Goal: Information Seeking & Learning: Check status

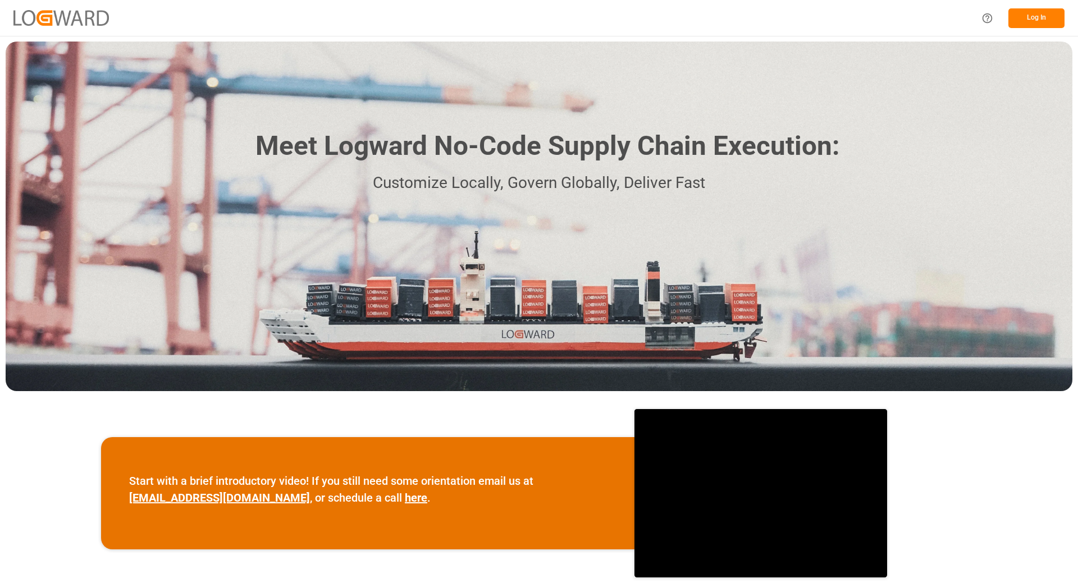
scroll to position [112, 0]
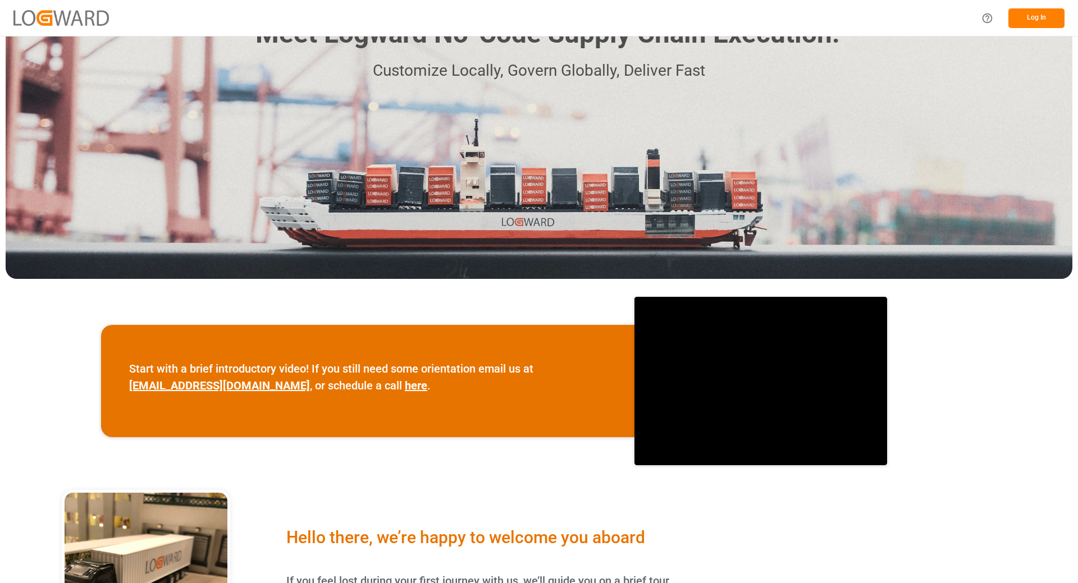
click at [1048, 23] on button "Log In" at bounding box center [1036, 18] width 56 height 20
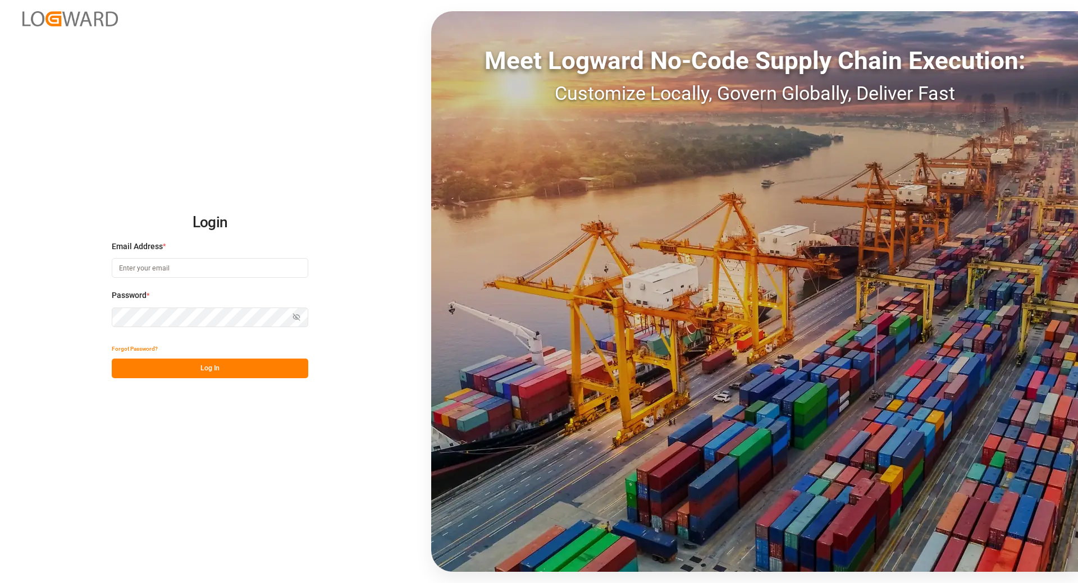
type input "[EMAIL_ADDRESS][DOMAIN_NAME]"
drag, startPoint x: 212, startPoint y: 369, endPoint x: 239, endPoint y: 367, distance: 27.0
click at [212, 370] on button "Log In" at bounding box center [210, 369] width 196 height 20
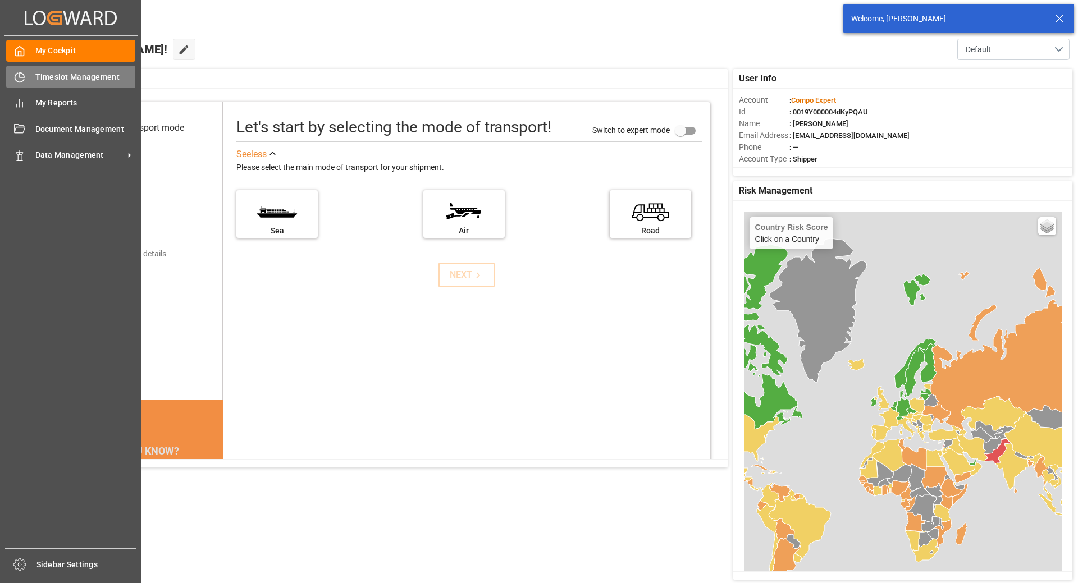
click at [20, 76] on icon at bounding box center [22, 75] width 4 height 4
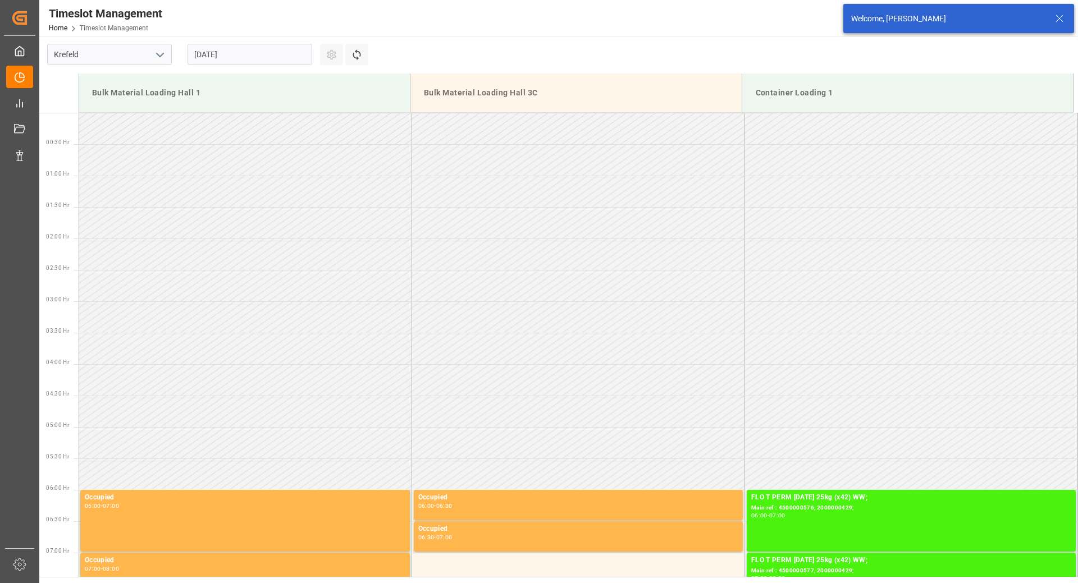
scroll to position [684, 0]
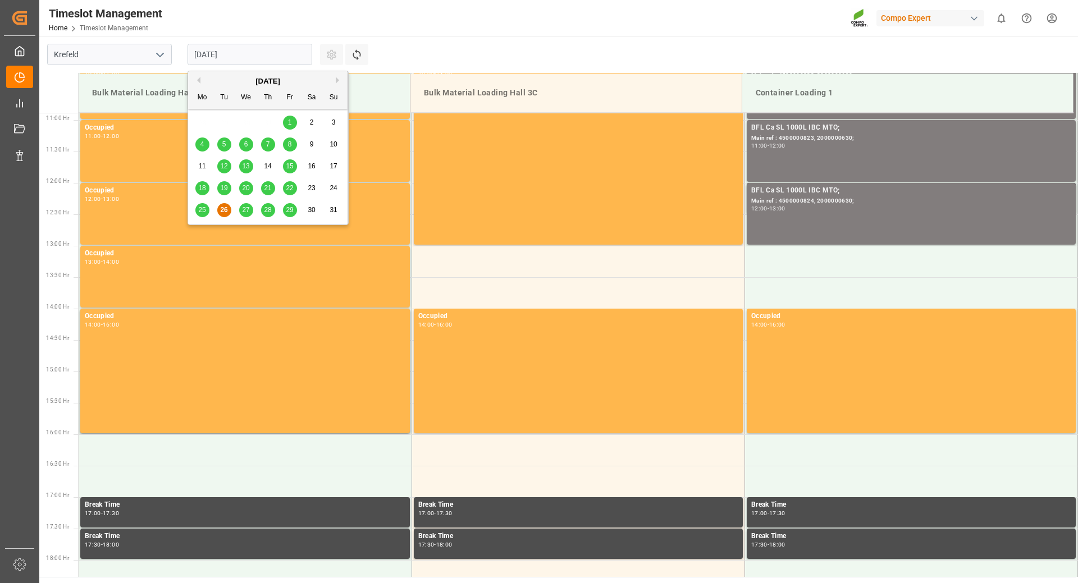
click at [275, 57] on input "[DATE]" at bounding box center [249, 54] width 125 height 21
click at [337, 82] on button "Next Month" at bounding box center [339, 80] width 7 height 7
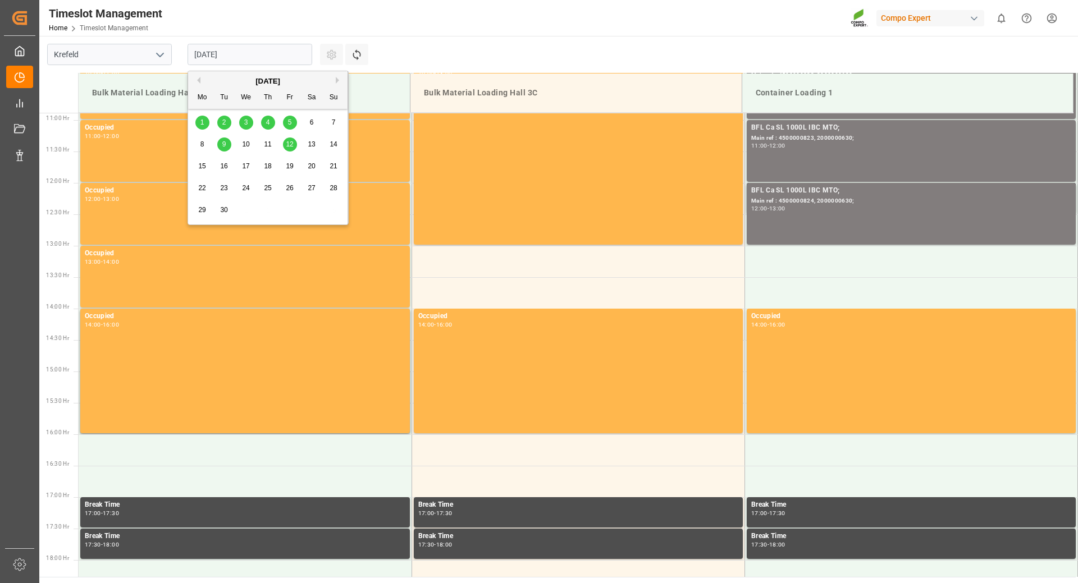
click at [203, 127] on div "1" at bounding box center [202, 122] width 14 height 13
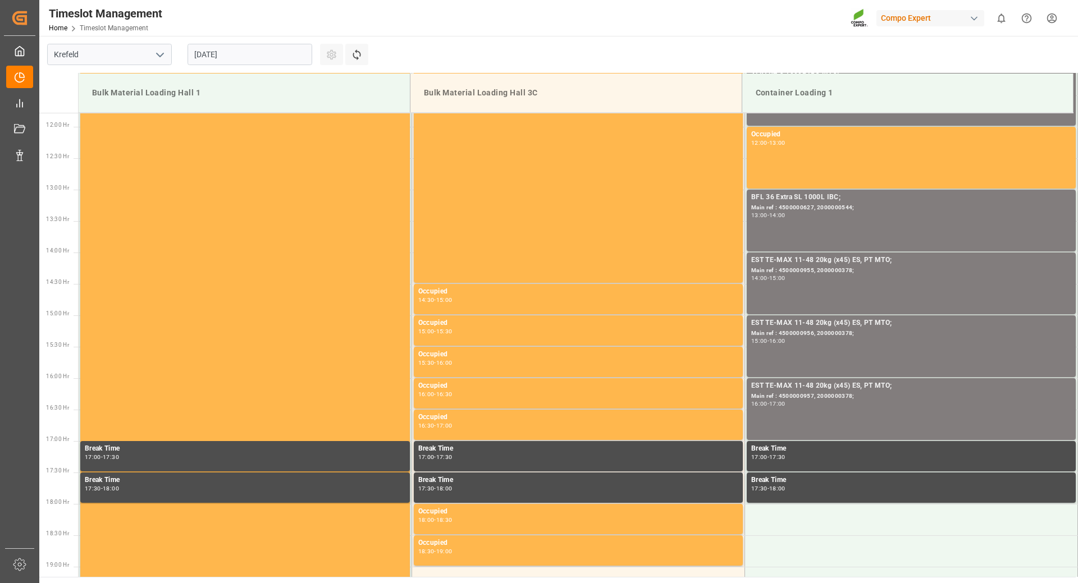
scroll to position [909, 0]
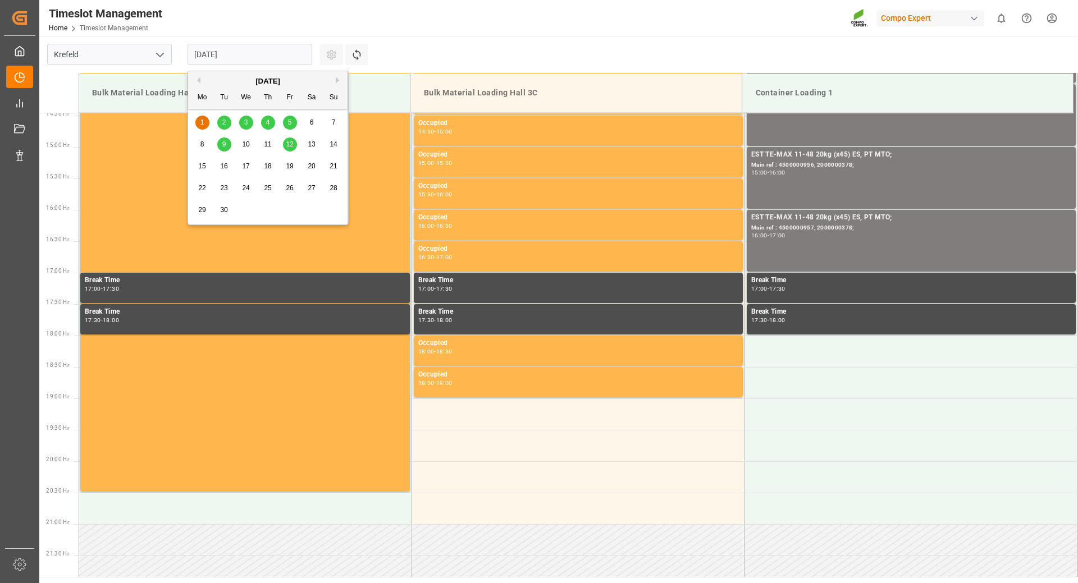
click at [270, 56] on input "[DATE]" at bounding box center [249, 54] width 125 height 21
click at [222, 121] on span "2" at bounding box center [224, 122] width 4 height 8
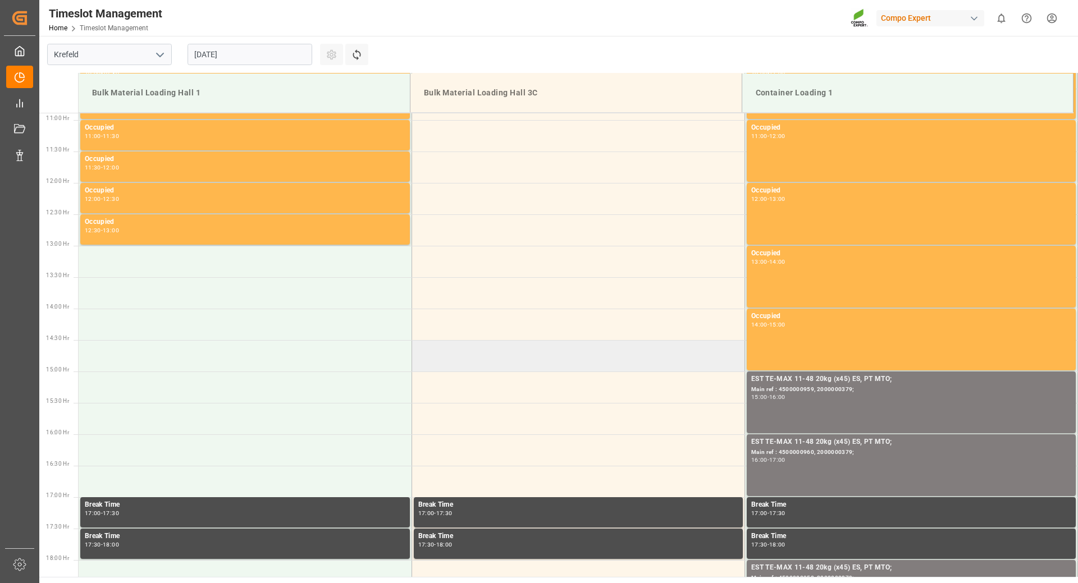
scroll to position [572, 0]
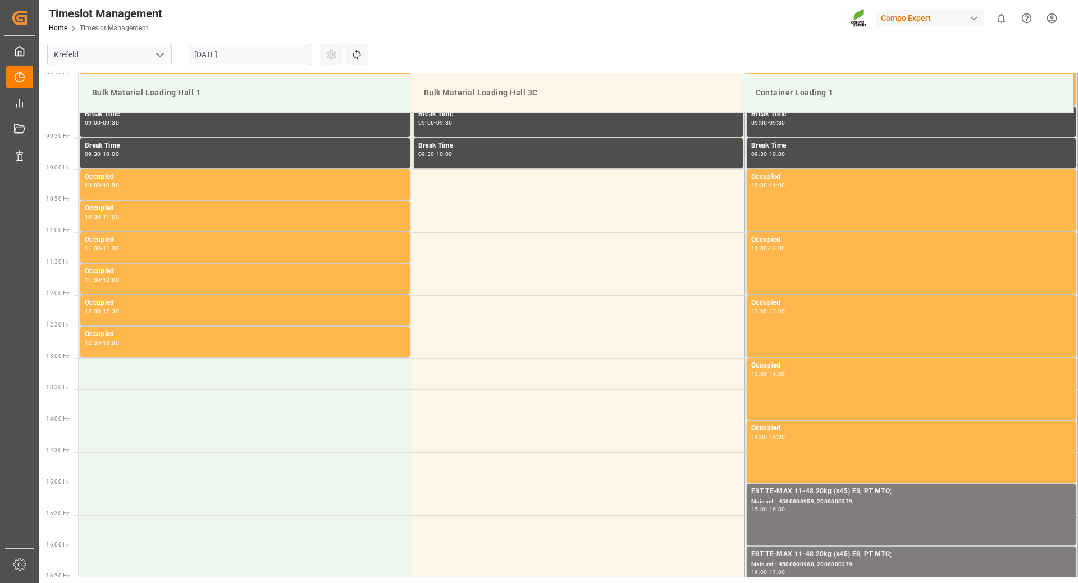
click at [274, 57] on input "[DATE]" at bounding box center [249, 54] width 125 height 21
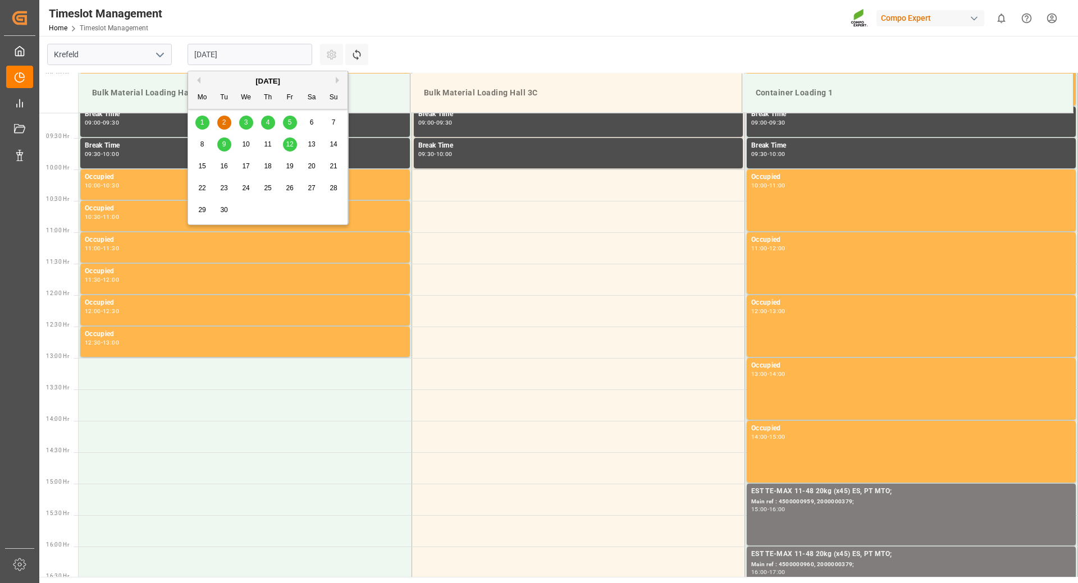
click at [246, 144] on span "10" at bounding box center [245, 144] width 7 height 8
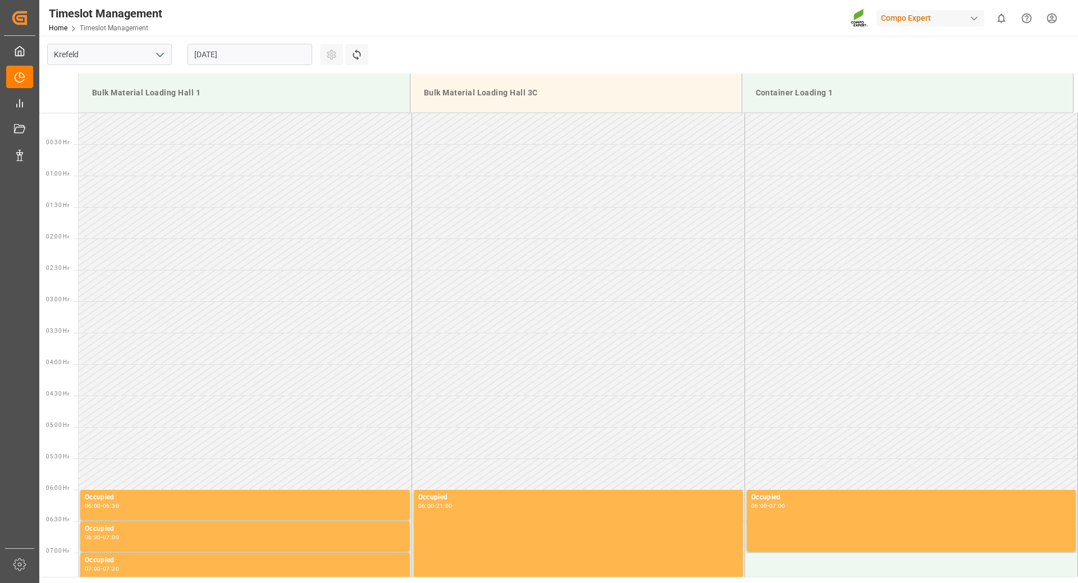
scroll to position [684, 0]
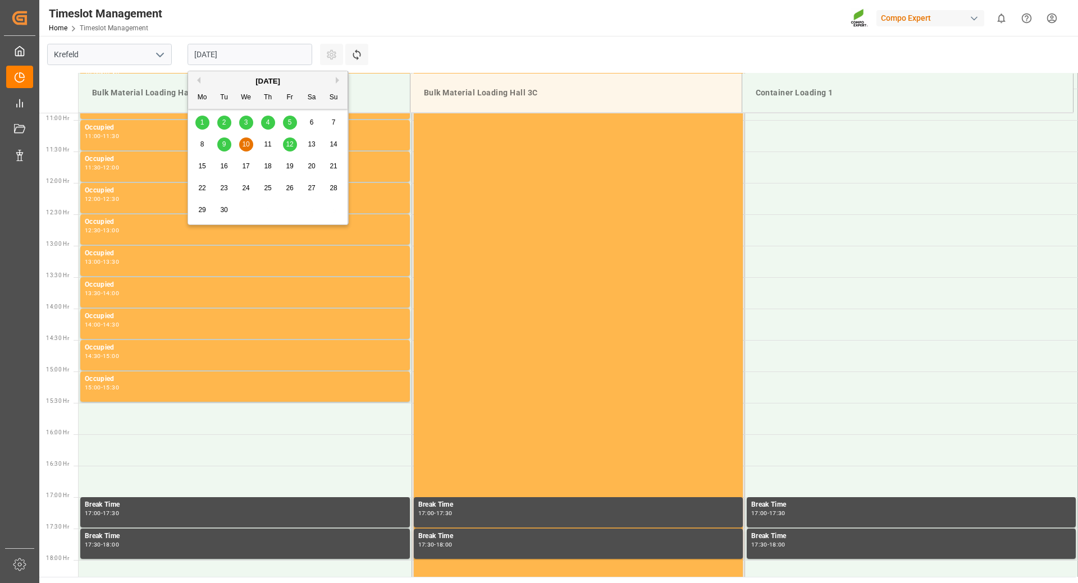
click at [252, 49] on input "[DATE]" at bounding box center [249, 54] width 125 height 21
click at [248, 118] on div "3" at bounding box center [246, 122] width 14 height 13
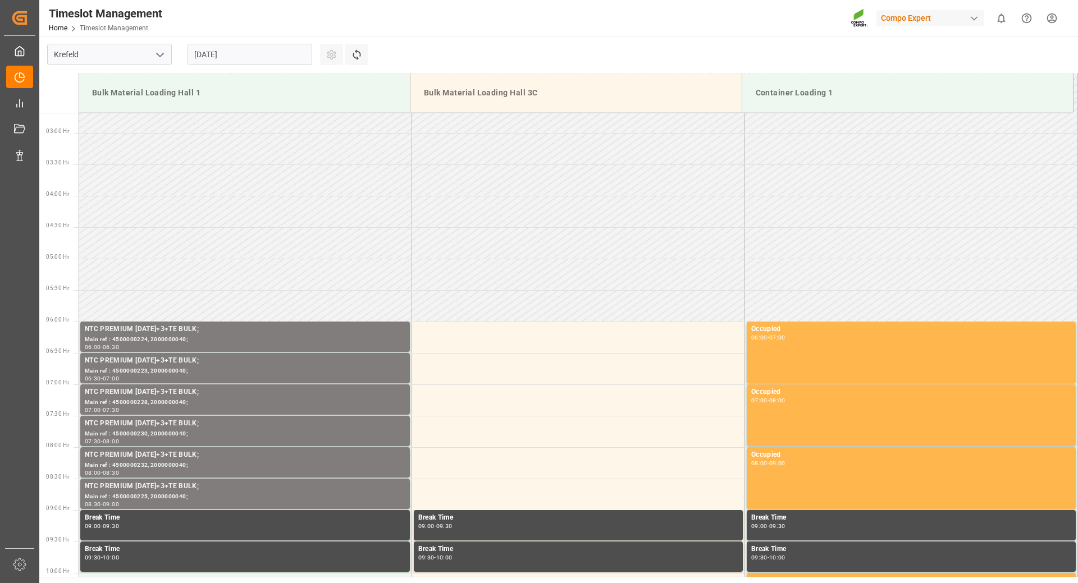
scroll to position [337, 0]
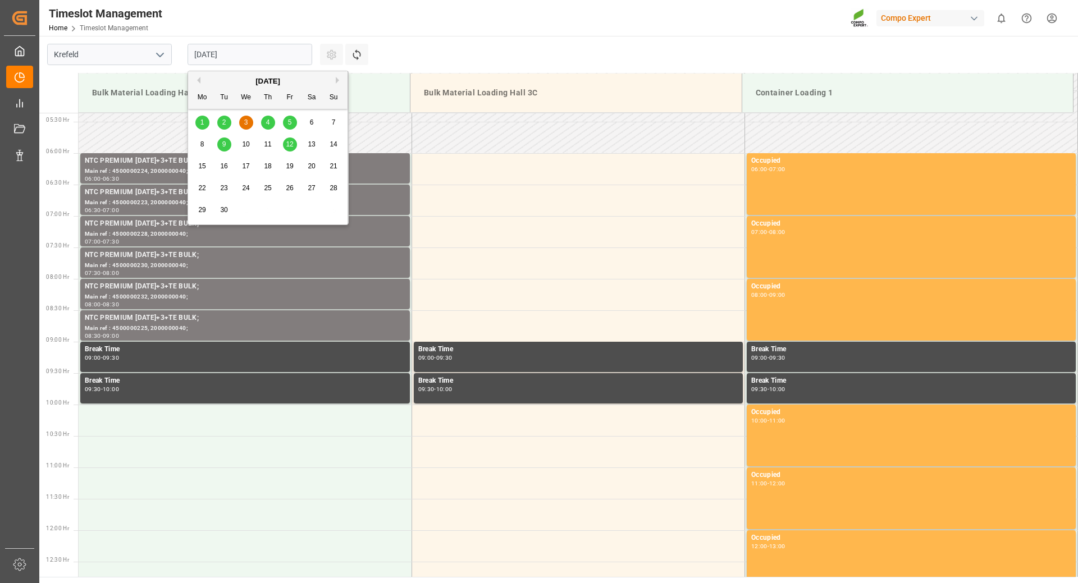
click at [251, 54] on input "[DATE]" at bounding box center [249, 54] width 125 height 21
click at [203, 127] on div "1" at bounding box center [202, 122] width 14 height 13
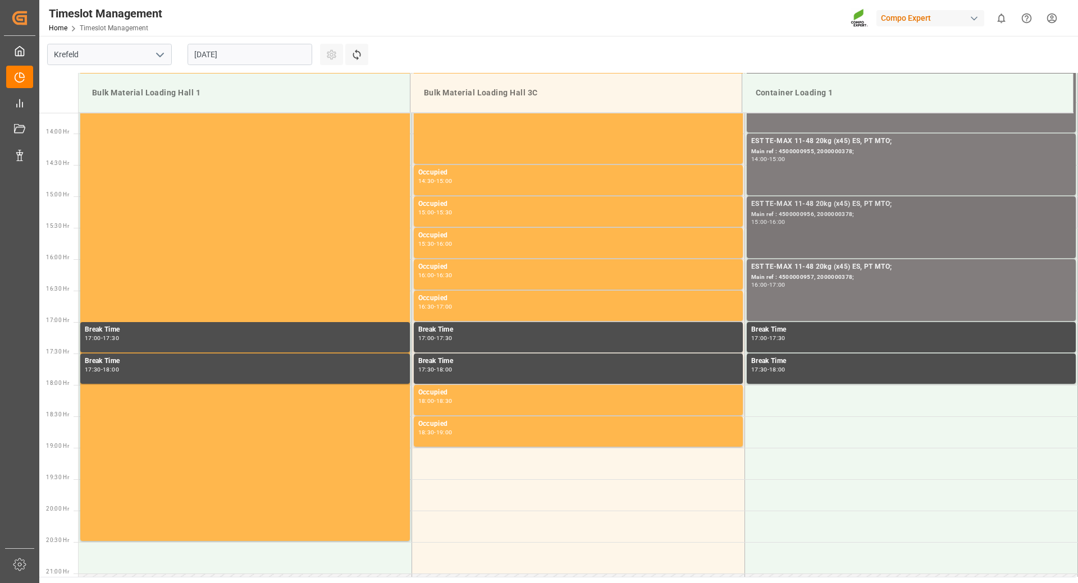
scroll to position [971, 0]
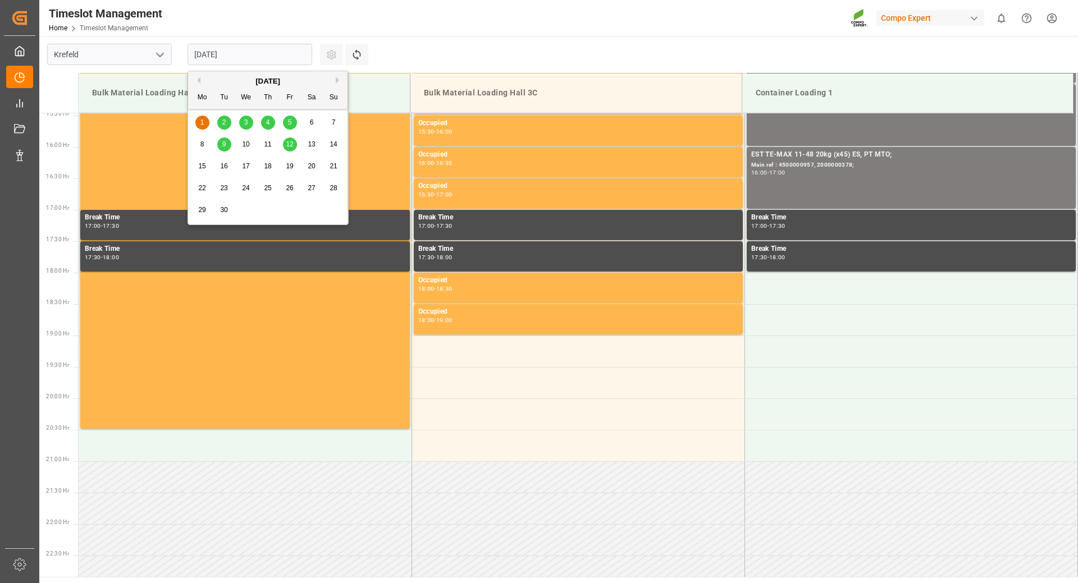
click at [281, 47] on input "[DATE]" at bounding box center [249, 54] width 125 height 21
click at [228, 127] on div "2" at bounding box center [224, 122] width 14 height 13
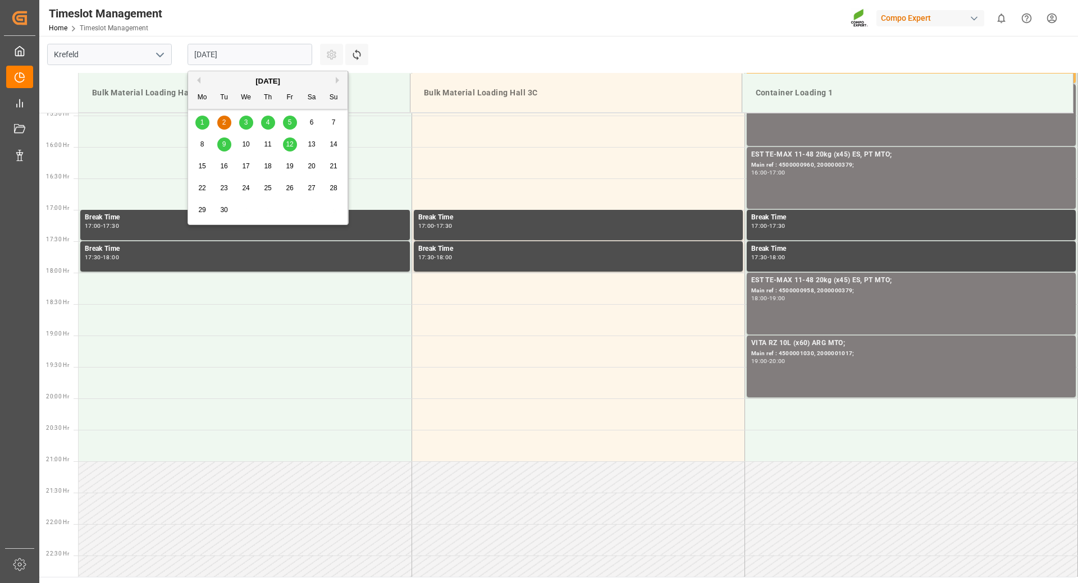
click at [279, 52] on input "[DATE]" at bounding box center [249, 54] width 125 height 21
click at [201, 123] on span "1" at bounding box center [202, 122] width 4 height 8
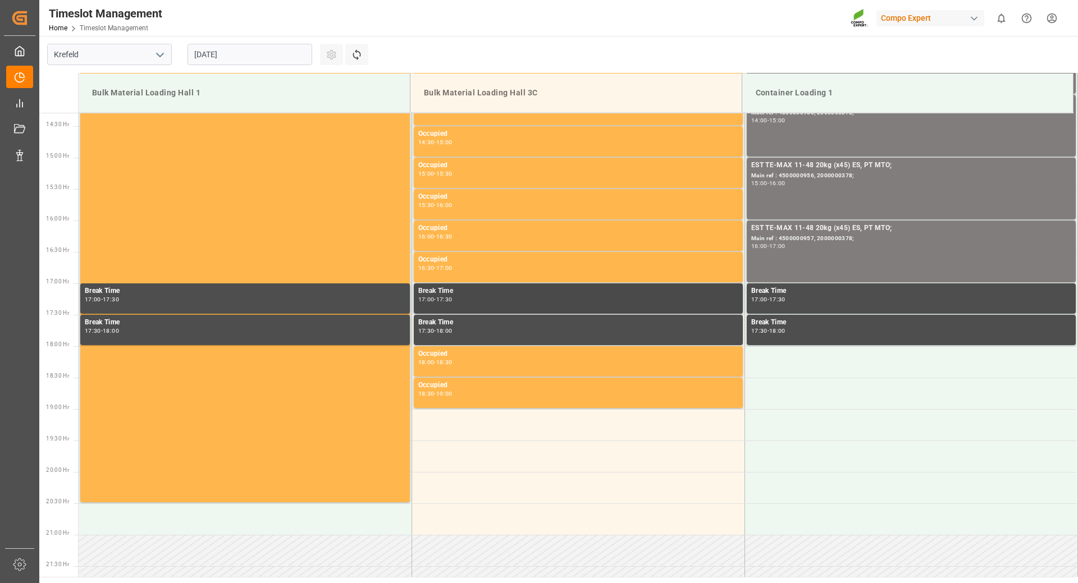
scroll to position [954, 0]
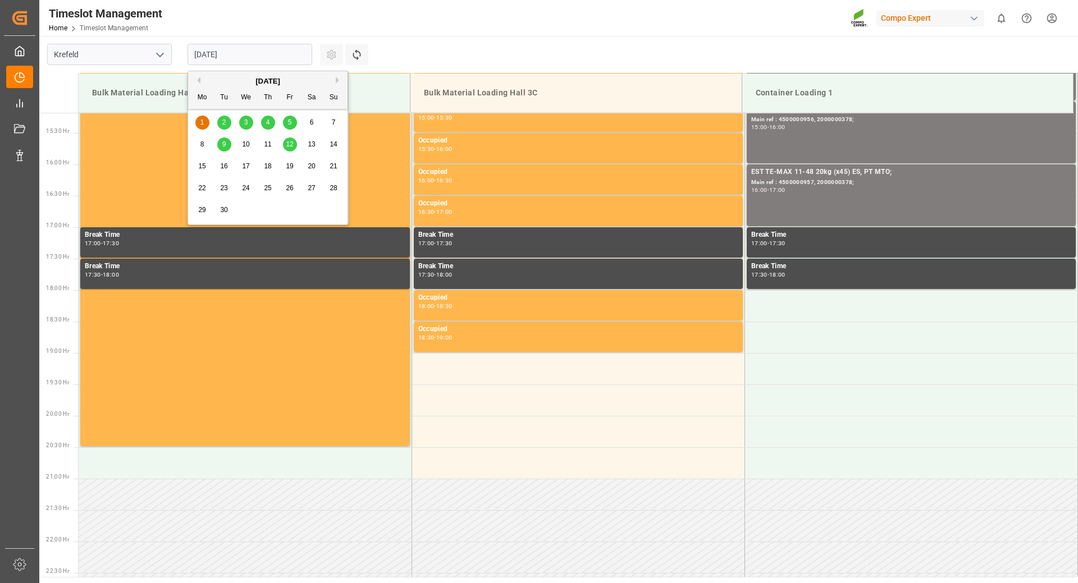
click at [262, 52] on input "[DATE]" at bounding box center [249, 54] width 125 height 21
click at [284, 126] on div "1 2 3 4 5 6 7" at bounding box center [267, 123] width 153 height 22
click at [286, 126] on div "5" at bounding box center [290, 122] width 14 height 13
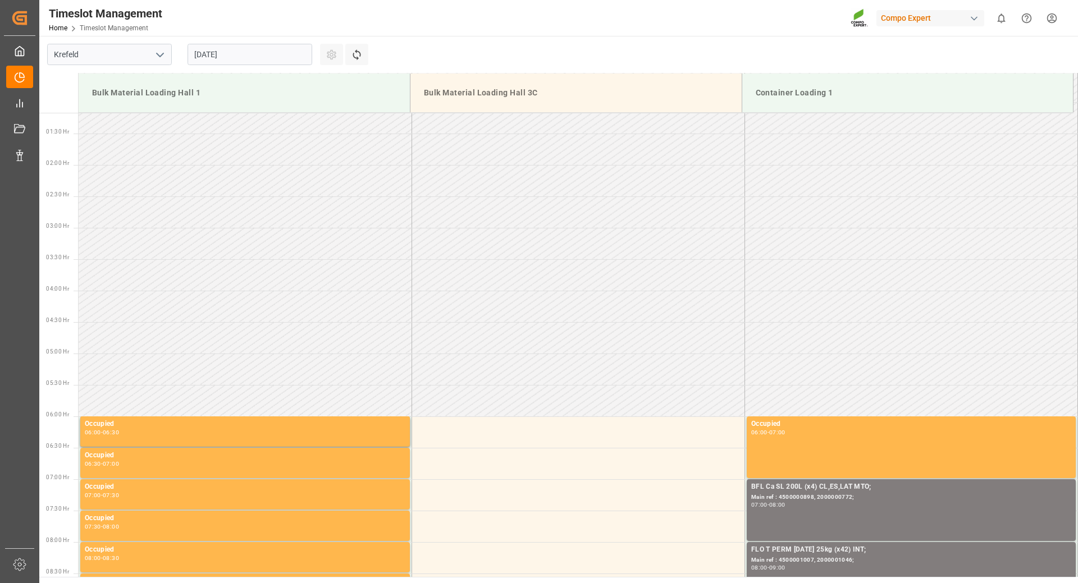
scroll to position [130, 0]
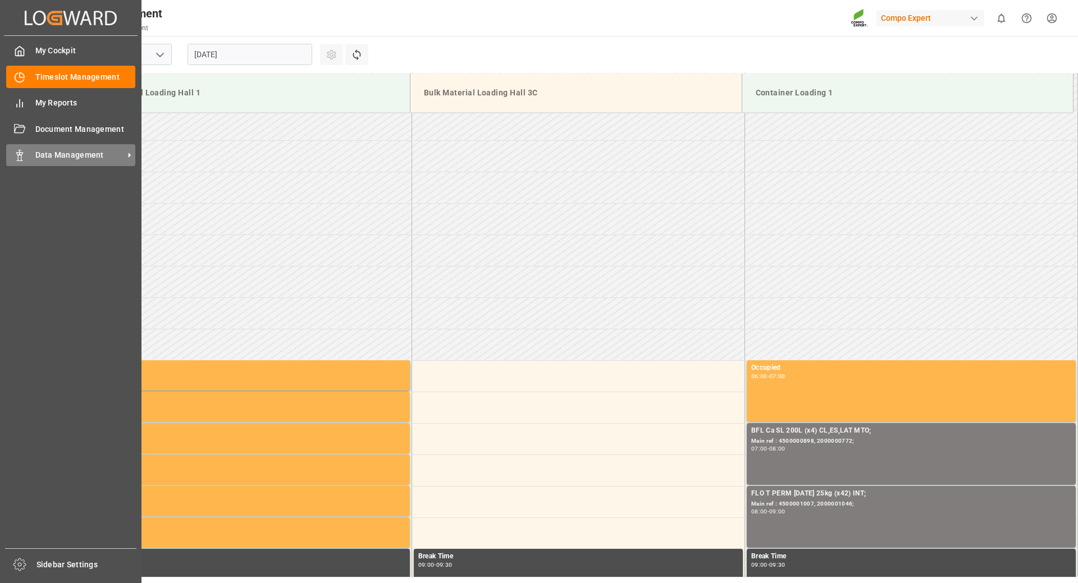
click at [24, 149] on div at bounding box center [15, 155] width 19 height 12
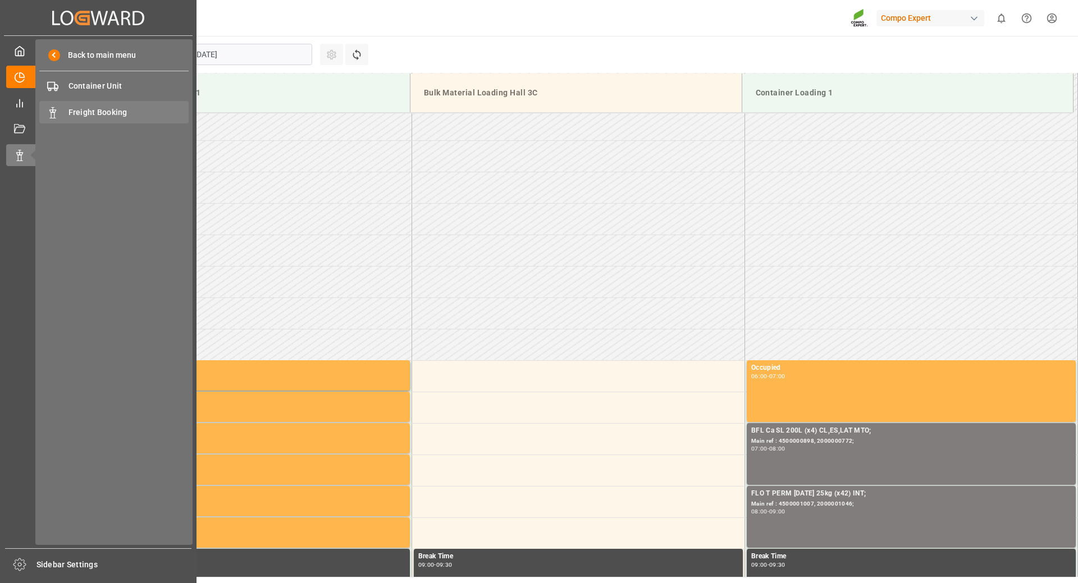
click at [61, 113] on div "Freight Booking Freight Booking" at bounding box center [113, 112] width 149 height 22
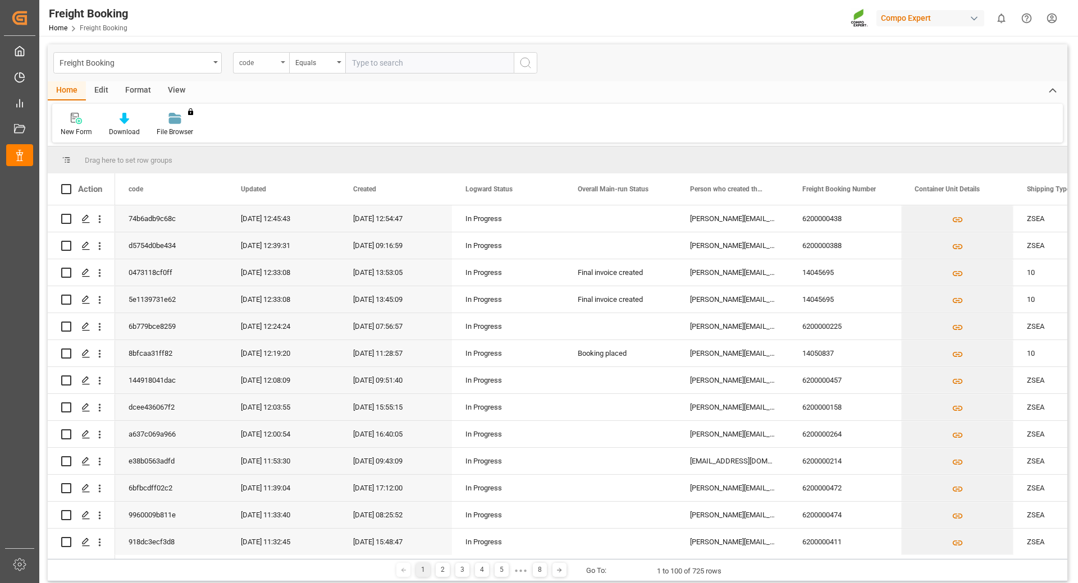
click at [281, 67] on div "code" at bounding box center [261, 62] width 56 height 21
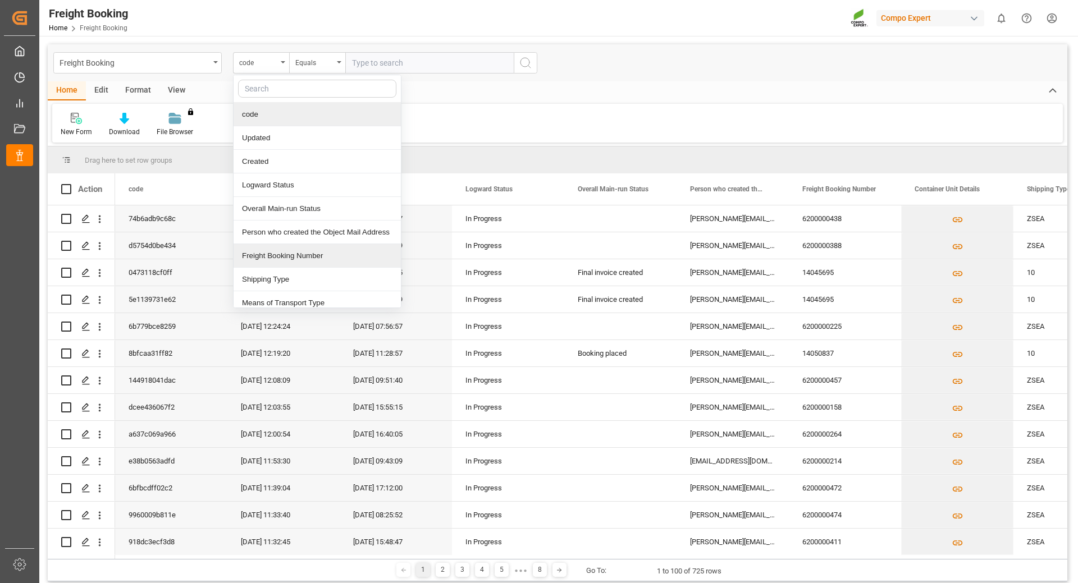
click at [282, 255] on div "Freight Booking Number" at bounding box center [316, 256] width 167 height 24
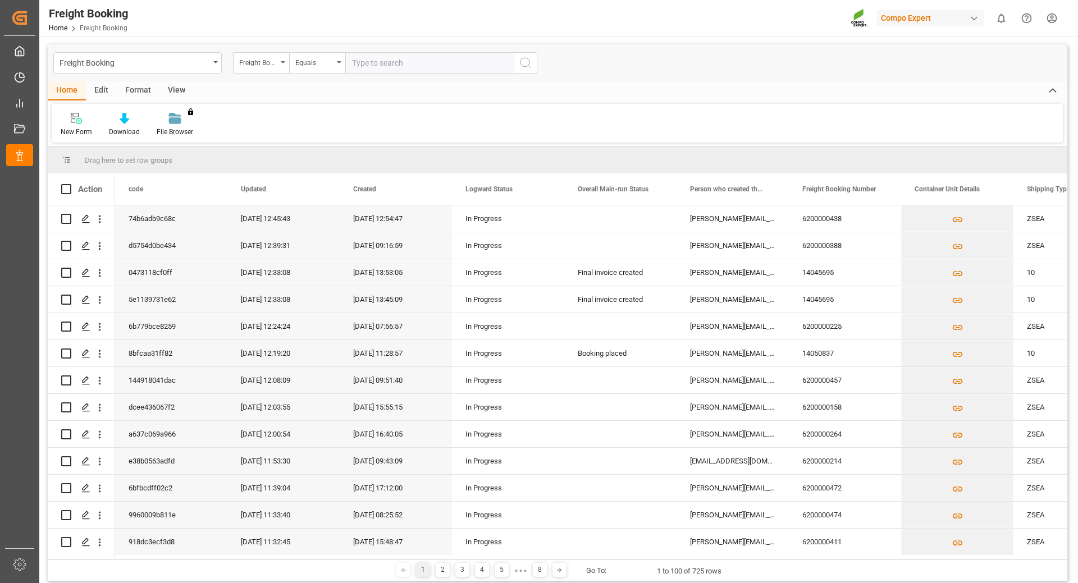
click at [383, 62] on input "text" at bounding box center [429, 62] width 168 height 21
type input "32197362"
click at [523, 61] on icon "search button" at bounding box center [525, 62] width 13 height 13
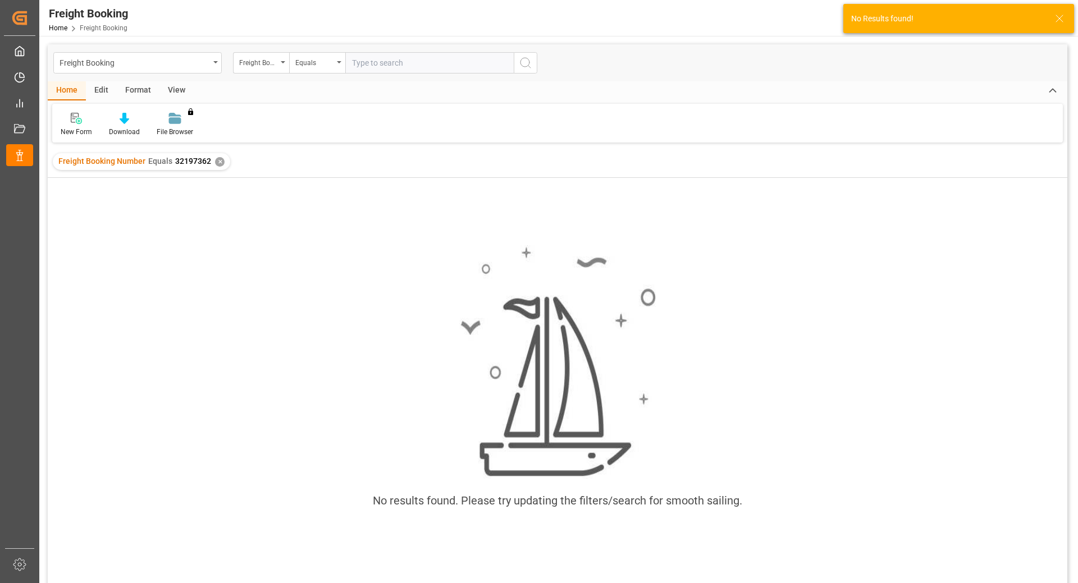
click at [418, 60] on input "text" at bounding box center [429, 62] width 168 height 21
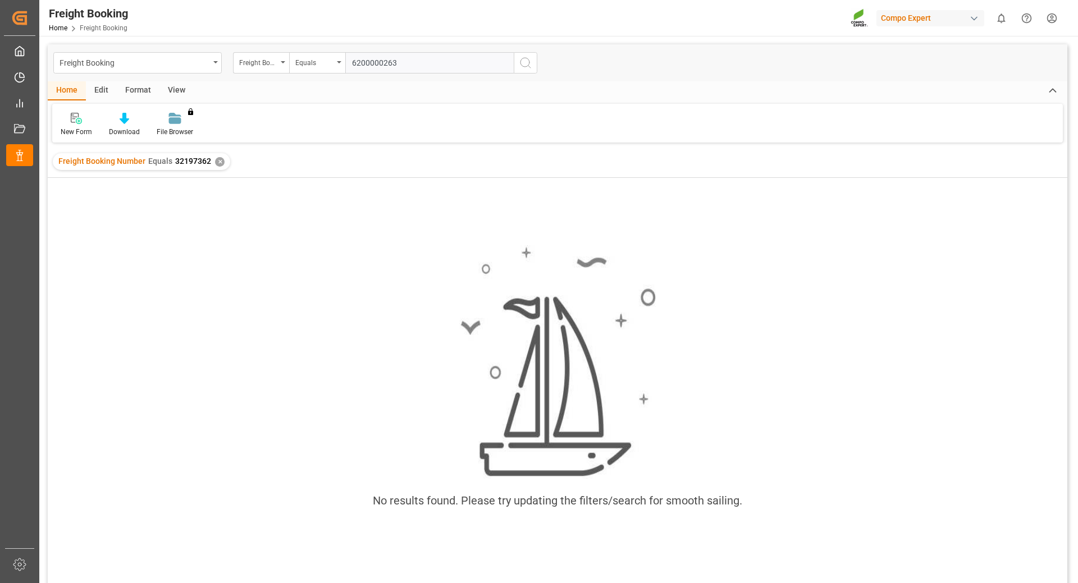
type input "6200000263"
click at [524, 66] on icon "search button" at bounding box center [525, 62] width 13 height 13
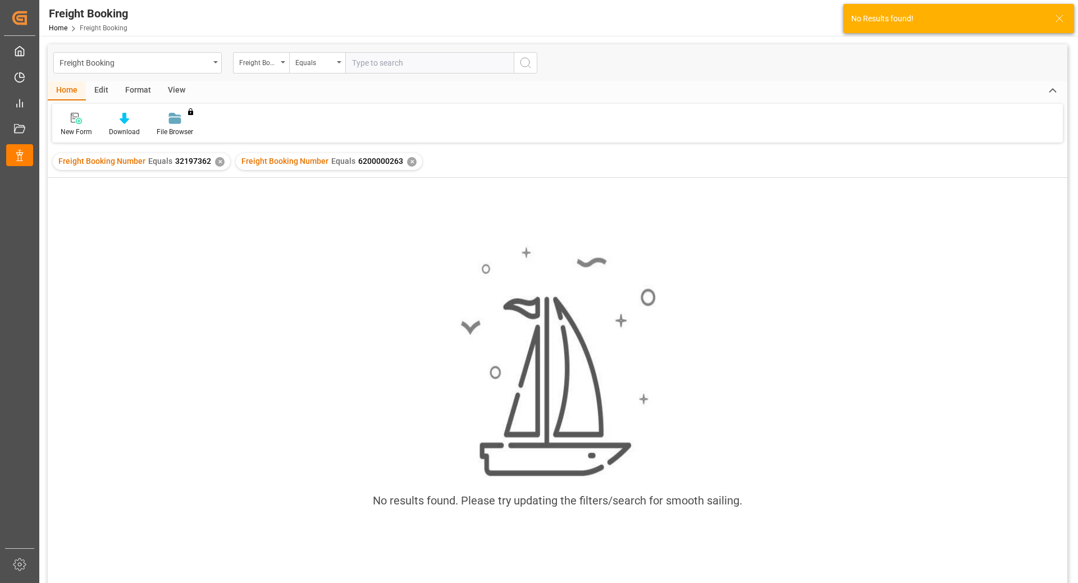
click at [409, 163] on div "✕" at bounding box center [412, 162] width 10 height 10
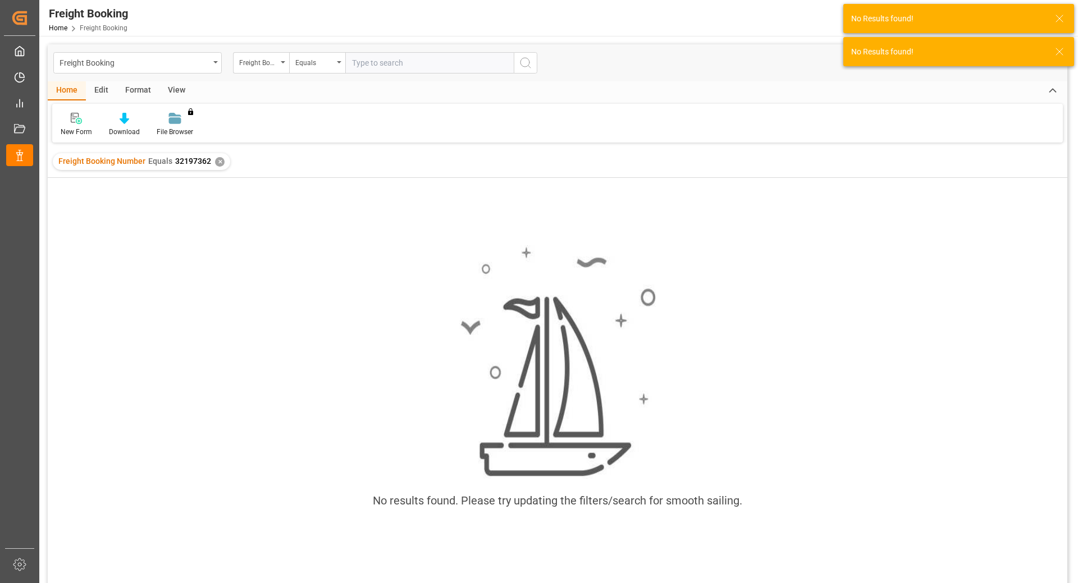
drag, startPoint x: 218, startPoint y: 163, endPoint x: 226, endPoint y: 158, distance: 10.1
click at [218, 162] on div "✕" at bounding box center [220, 162] width 10 height 10
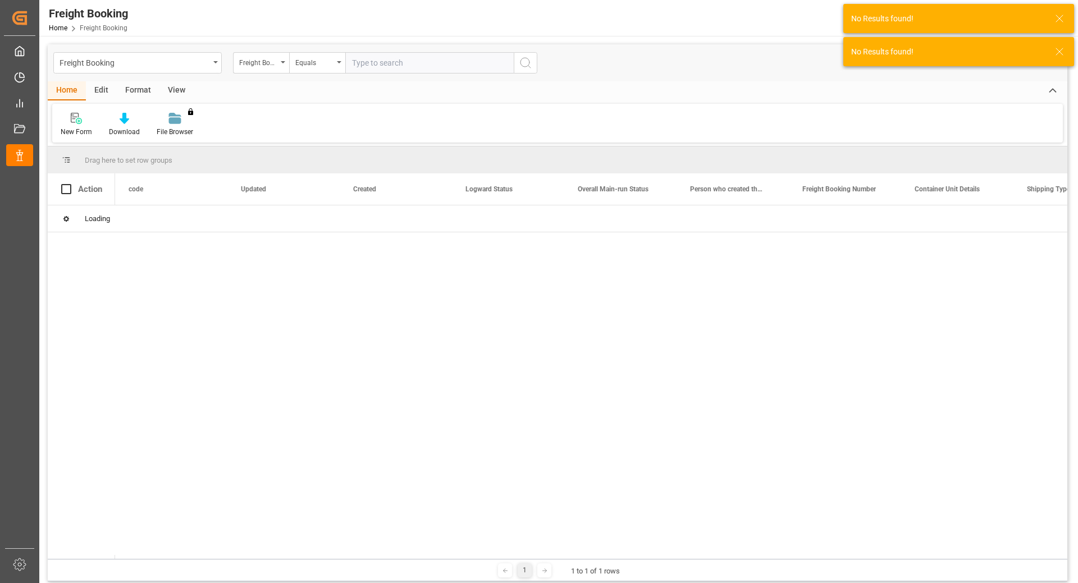
click at [389, 65] on input "text" at bounding box center [429, 62] width 168 height 21
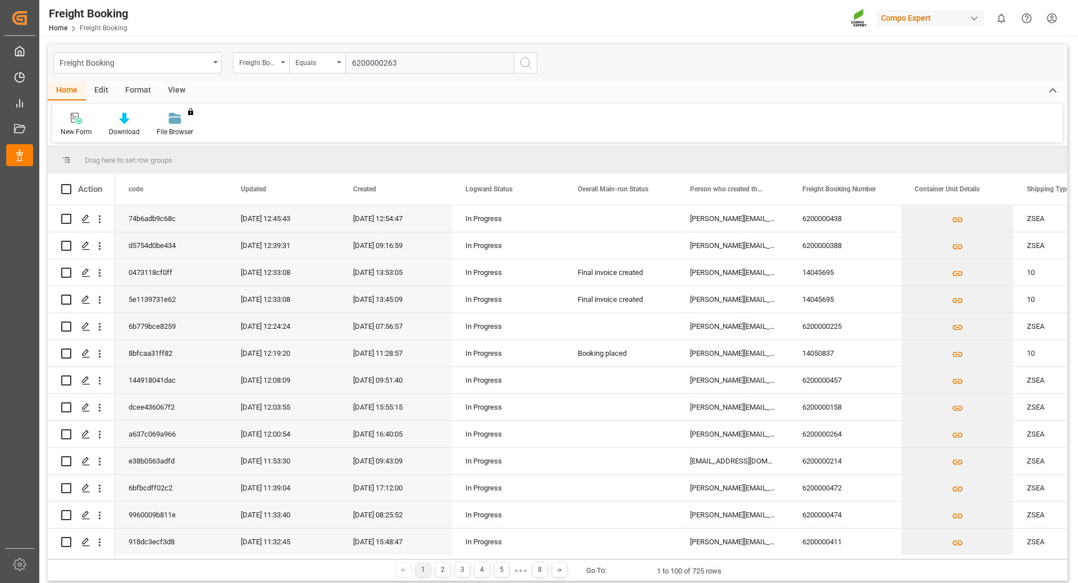
type input "6200000263"
click at [522, 65] on icon "search button" at bounding box center [525, 62] width 13 height 13
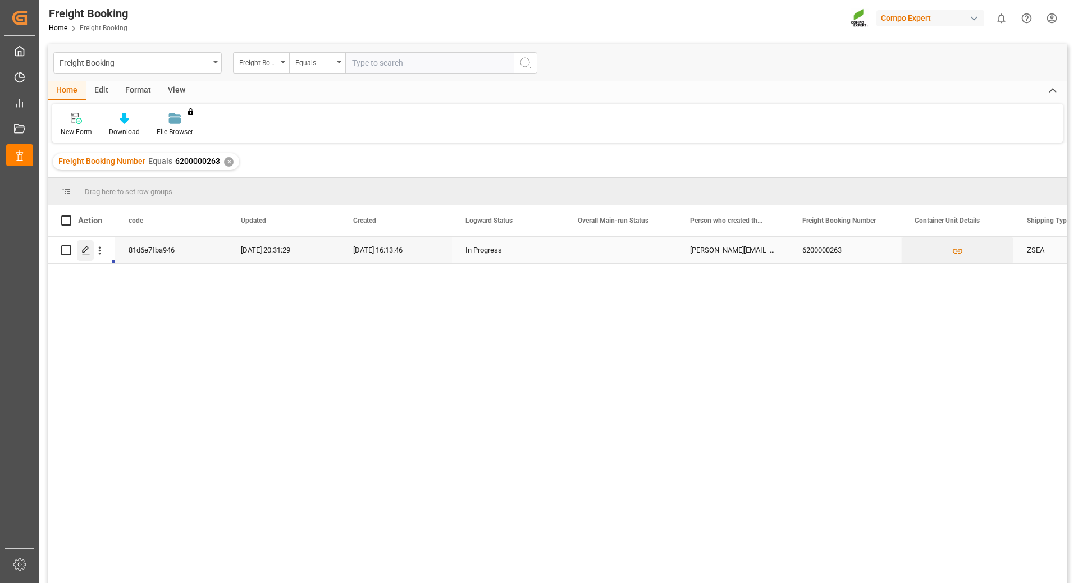
click at [88, 250] on icon "Press SPACE to select this row." at bounding box center [85, 250] width 9 height 9
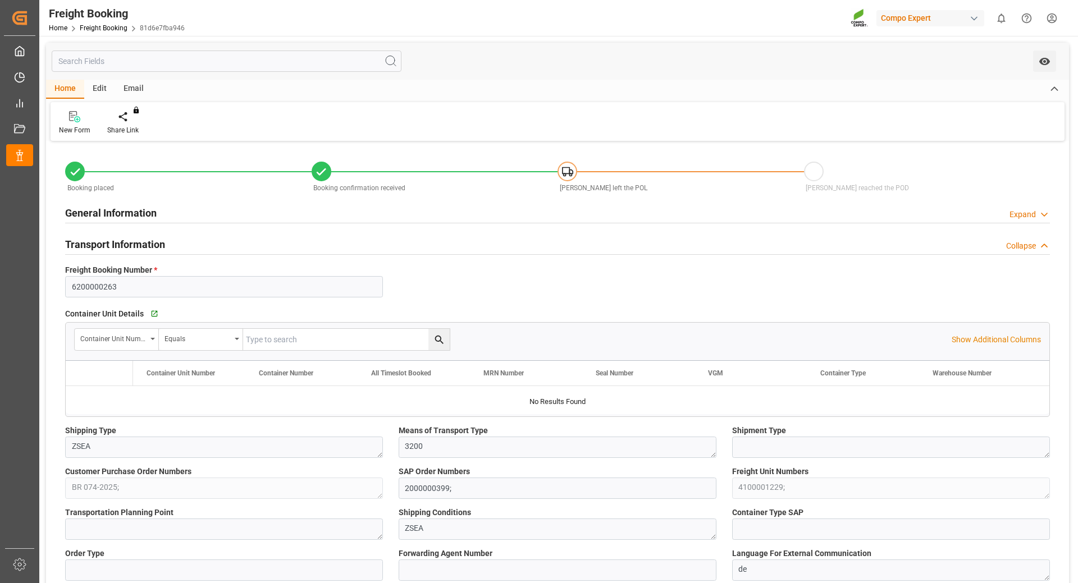
type input "Hapag [PERSON_NAME]"
type input "Hapag [PERSON_NAME] Aktiengesellschaft"
type input "9770749"
type input "BEANR"
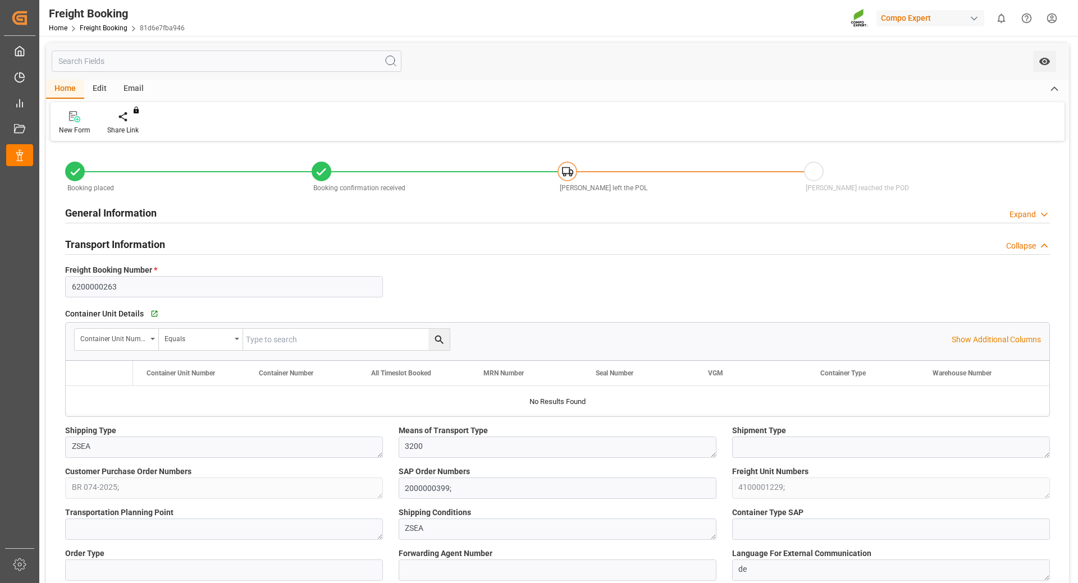
type input "BRPNG"
type input "0"
type input "8424"
type input "[DATE] 01:00"
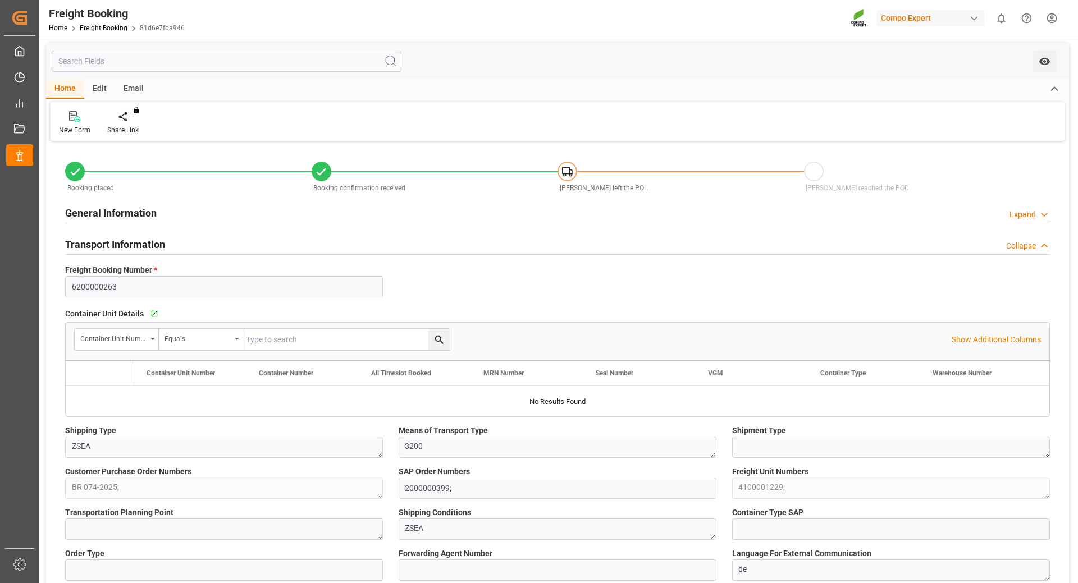
type input "[DATE] 01:00"
type input "[DATE] 19:11"
type input "[DATE] 12:00"
type input "[DATE] 16:13"
type input "[DATE] 16:15"
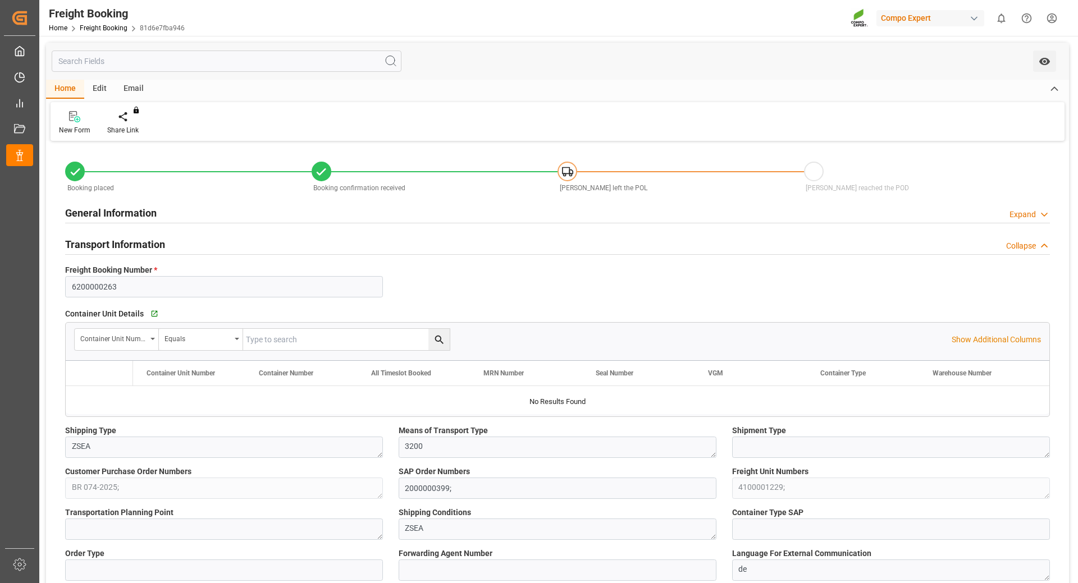
type input "[DATE] 16:15"
type input "[DATE] 09:23"
type input "[DATE] 13:43"
drag, startPoint x: 593, startPoint y: 395, endPoint x: 648, endPoint y: 400, distance: 55.8
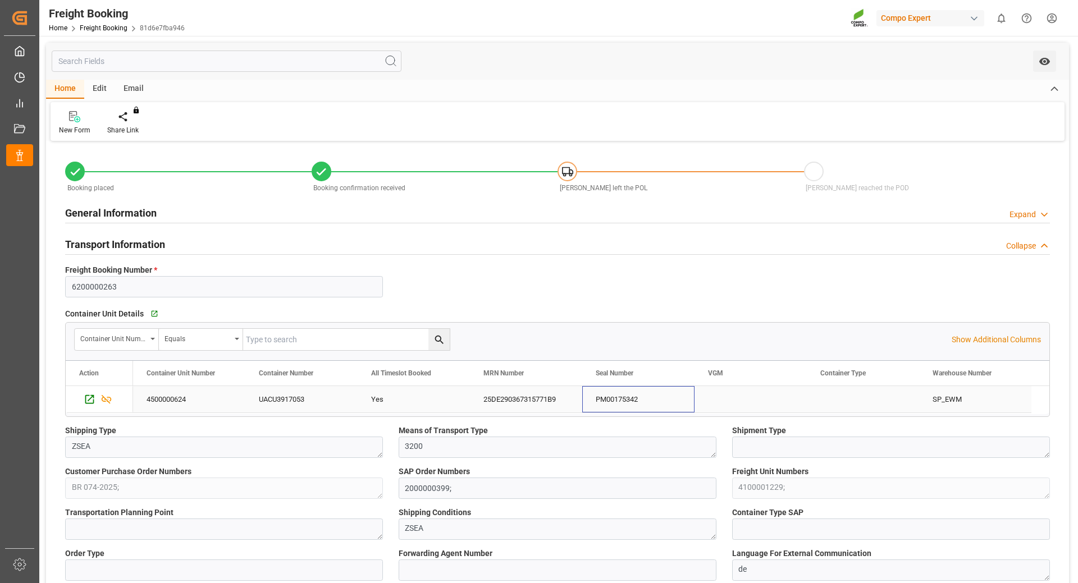
click at [648, 400] on div "PM00175342" at bounding box center [638, 399] width 112 height 26
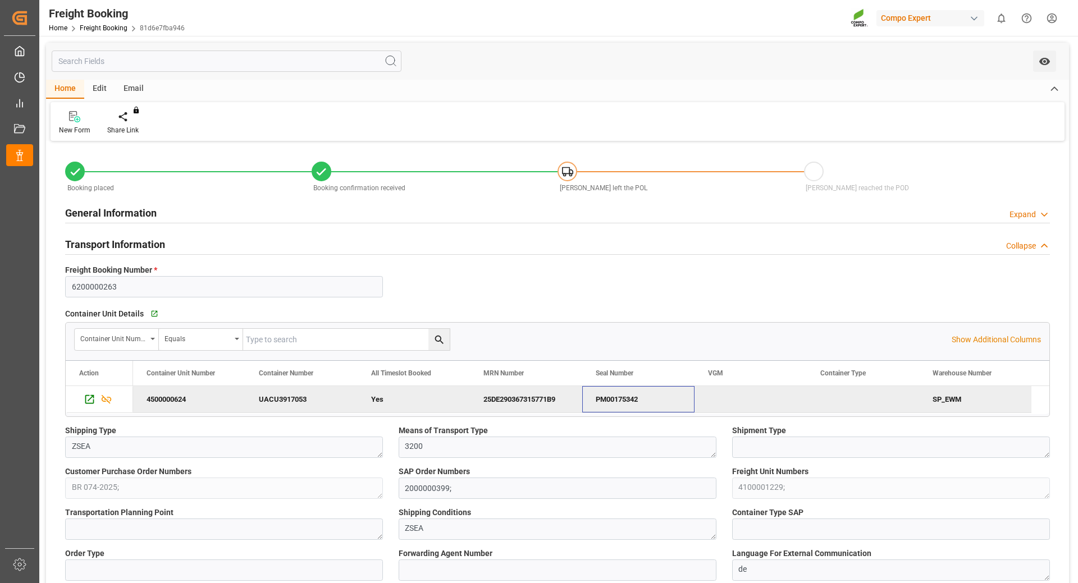
click at [648, 400] on div "PM00175342" at bounding box center [638, 399] width 112 height 26
click at [512, 402] on div "25DE290367315771B9" at bounding box center [526, 399] width 112 height 26
click at [593, 398] on div "PM00175342" at bounding box center [638, 399] width 112 height 26
click at [537, 401] on div "25DE290367315771B9" at bounding box center [526, 399] width 112 height 26
click at [513, 407] on div "25DE290367315771B9" at bounding box center [526, 399] width 112 height 26
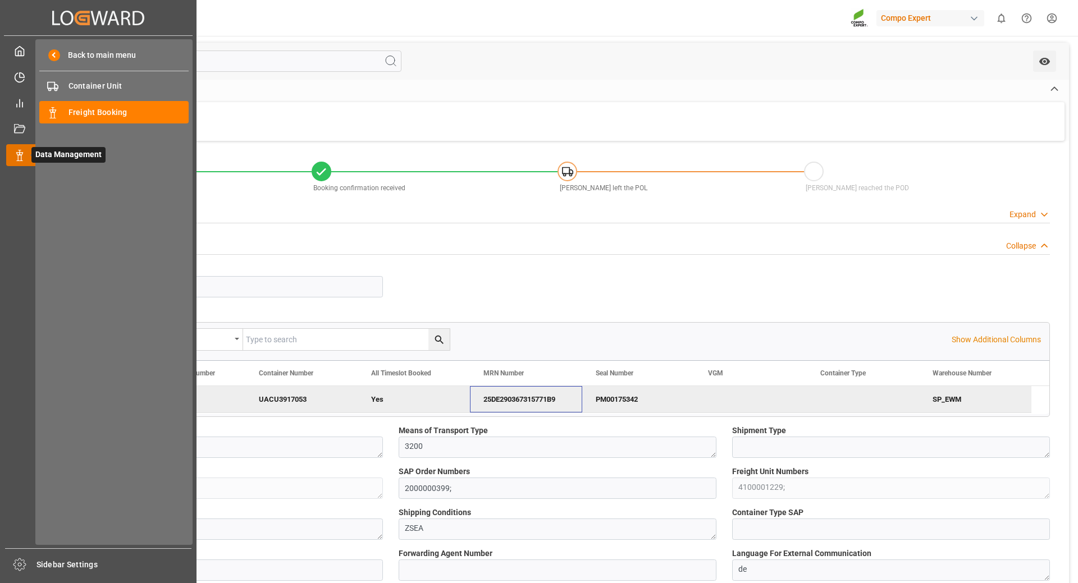
click at [19, 158] on icon at bounding box center [19, 155] width 11 height 11
click at [88, 104] on div "Freight Booking Freight Booking" at bounding box center [113, 112] width 149 height 22
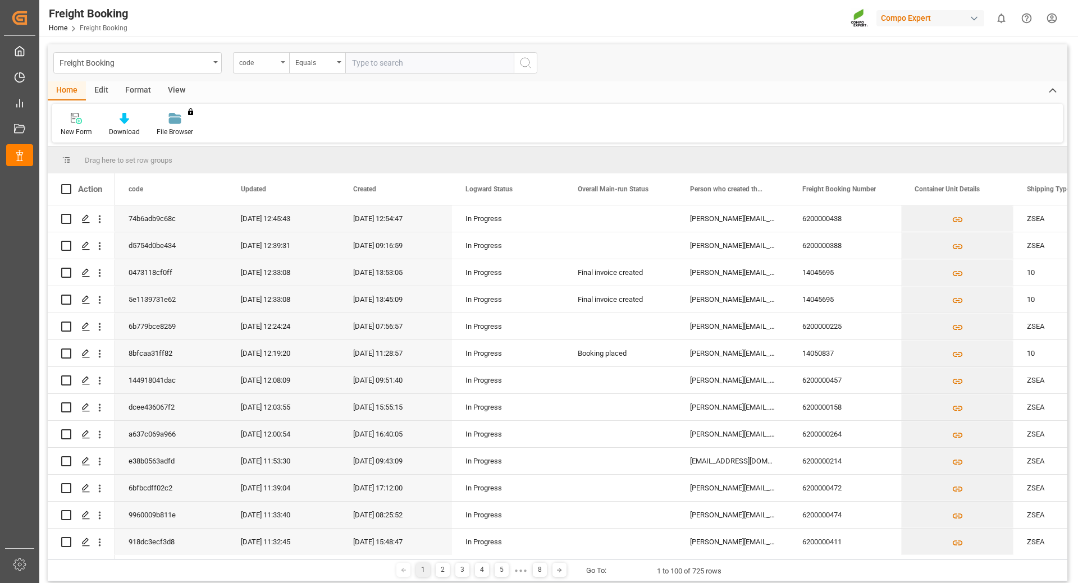
click at [283, 65] on div "code" at bounding box center [261, 62] width 56 height 21
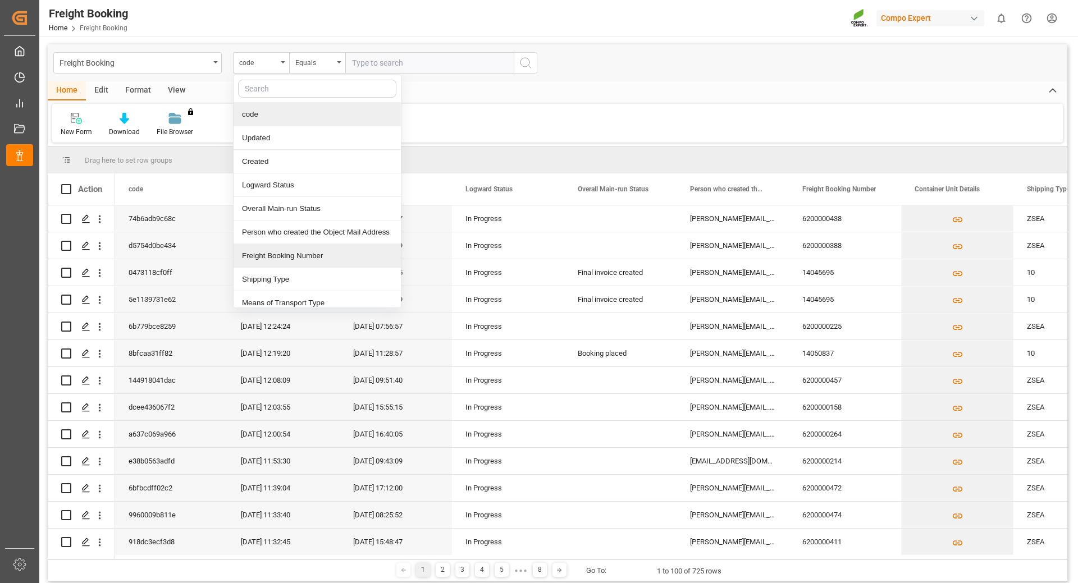
click at [247, 254] on div "Freight Booking Number" at bounding box center [316, 256] width 167 height 24
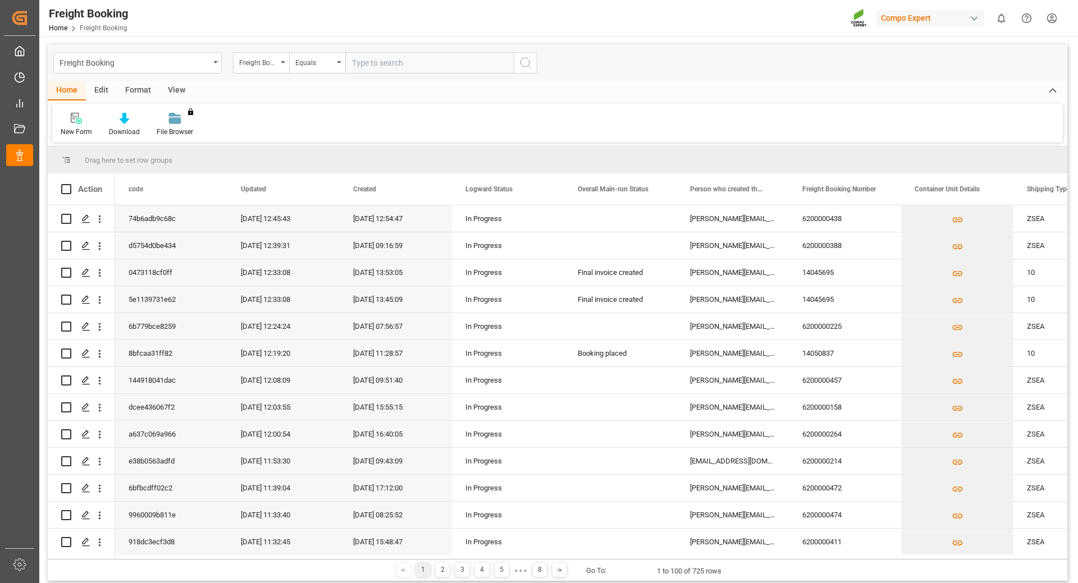
click at [372, 65] on input "text" at bounding box center [429, 62] width 168 height 21
type input "6200000235"
click at [528, 63] on icon "search button" at bounding box center [525, 62] width 13 height 13
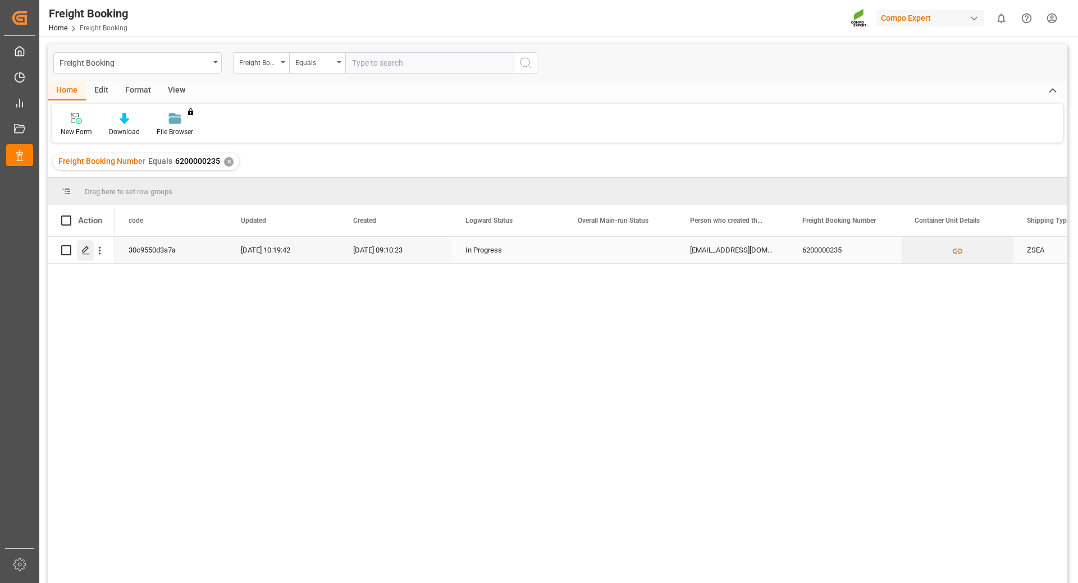
click at [85, 248] on icon "Press SPACE to select this row." at bounding box center [85, 250] width 9 height 9
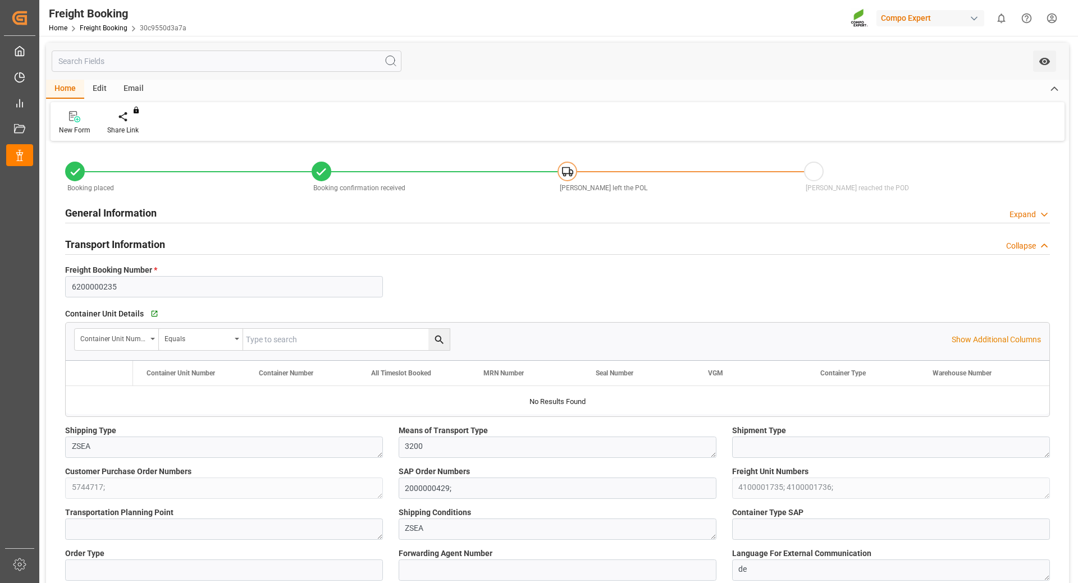
type input "Maersk"
type input "Maersk Line AS"
type input "9665671"
type input "BEANR"
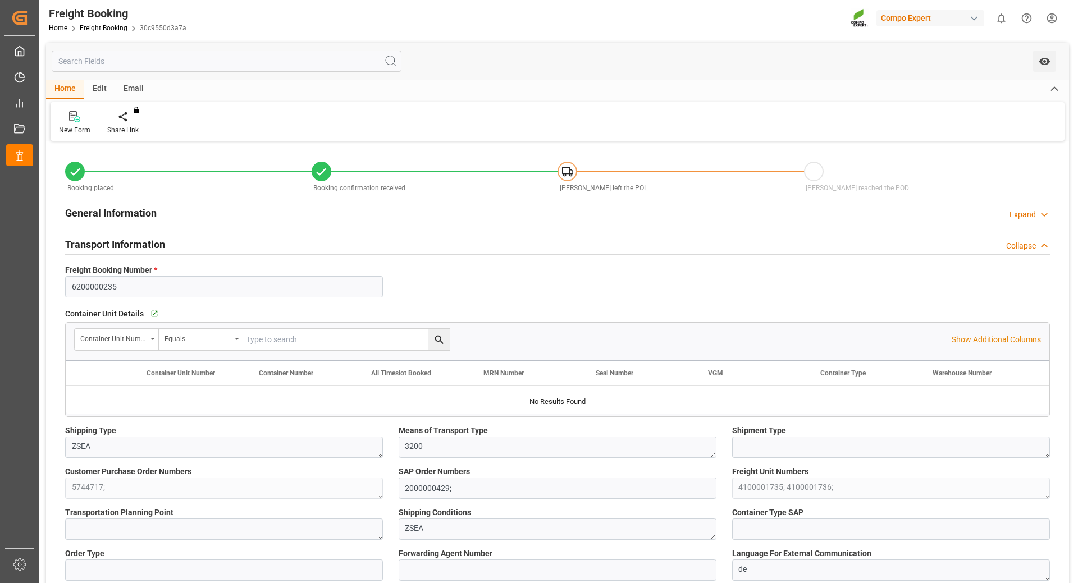
type input "MXATM"
type input "0"
type input "111573"
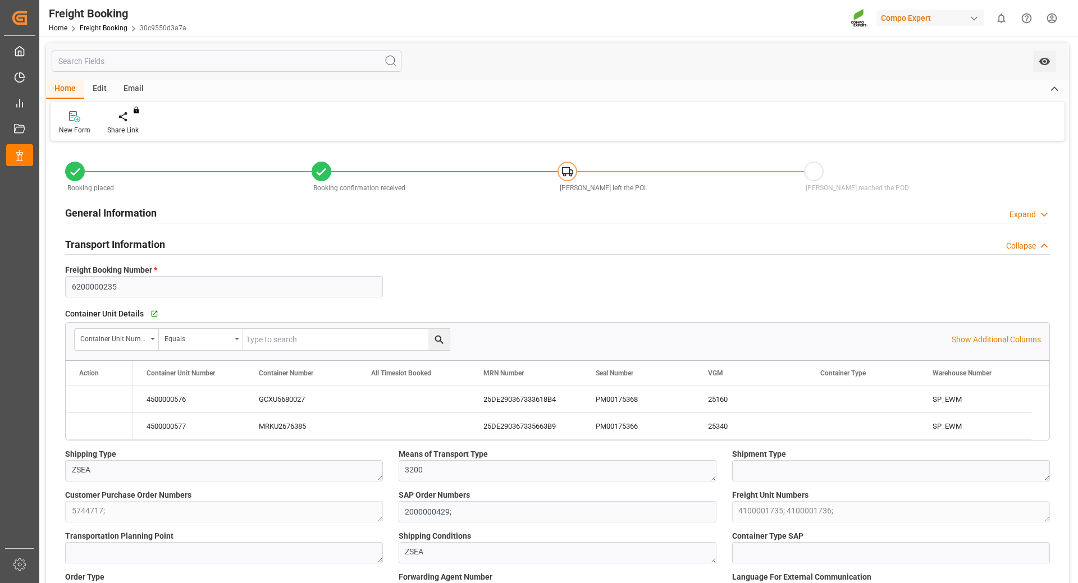
type input "[DATE] 01:00"
type input "[DATE] 05:30"
type input "[DATE] 23:00"
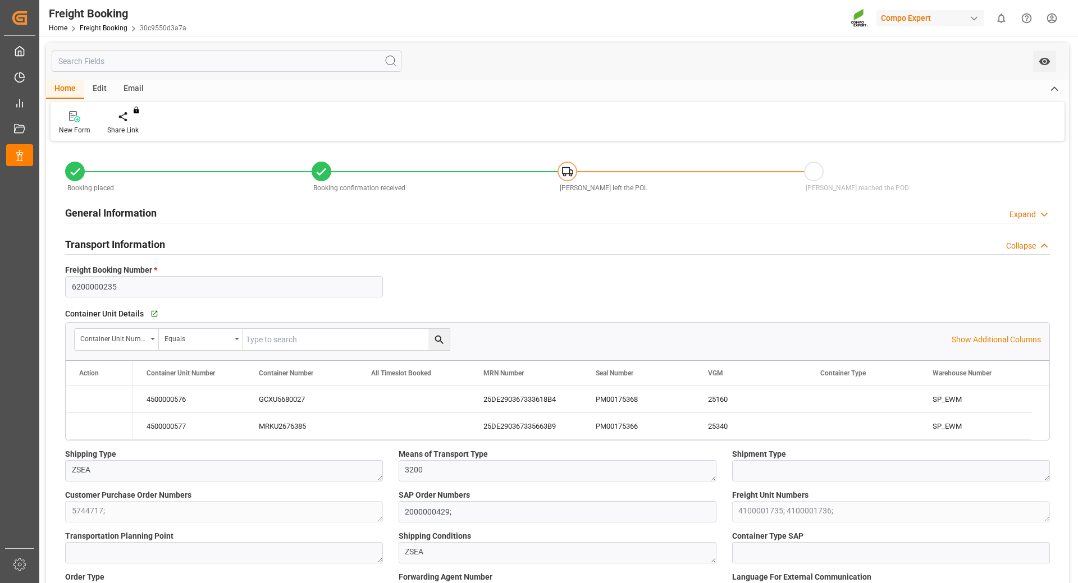
type input "[DATE] 09:10"
type input "[DATE] 09:14"
type input "[DATE] 07:32"
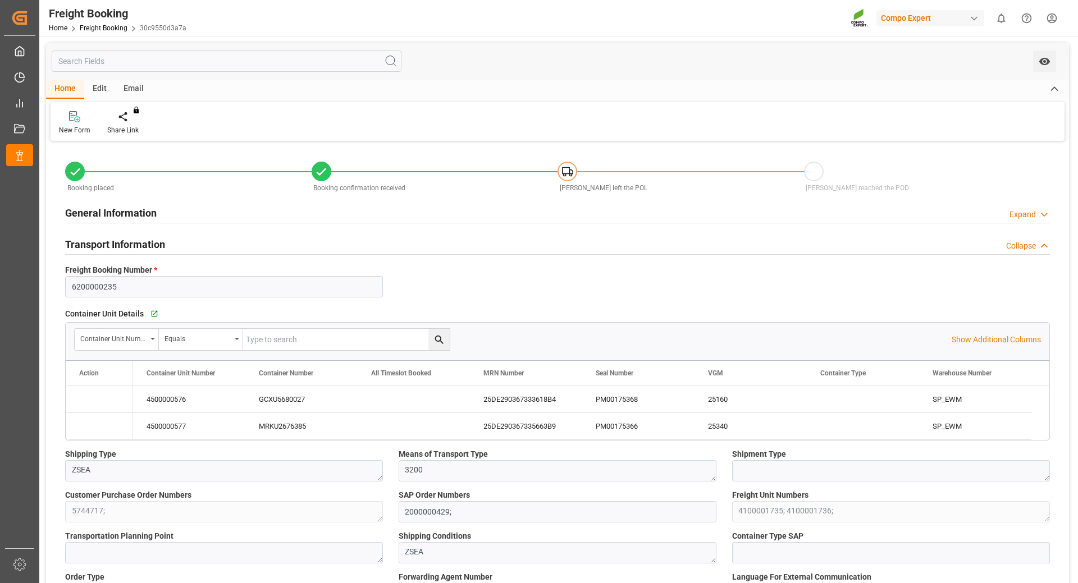
type input "[DATE] 07:08"
click at [618, 406] on div "PM00175368" at bounding box center [638, 399] width 112 height 26
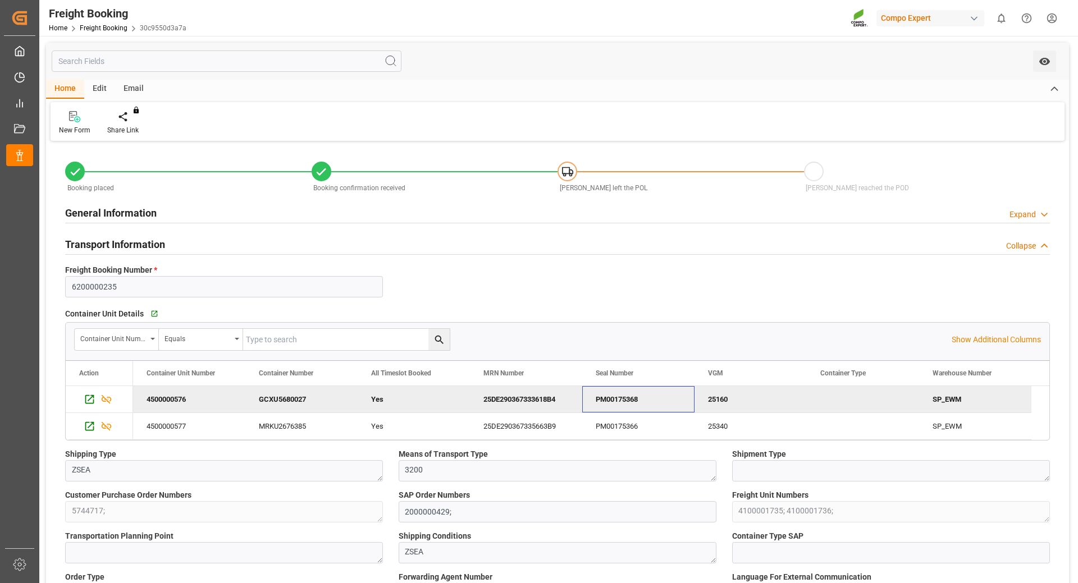
click at [632, 404] on div "PM00175368" at bounding box center [638, 399] width 112 height 26
click at [626, 426] on div "PM00175366" at bounding box center [638, 426] width 112 height 26
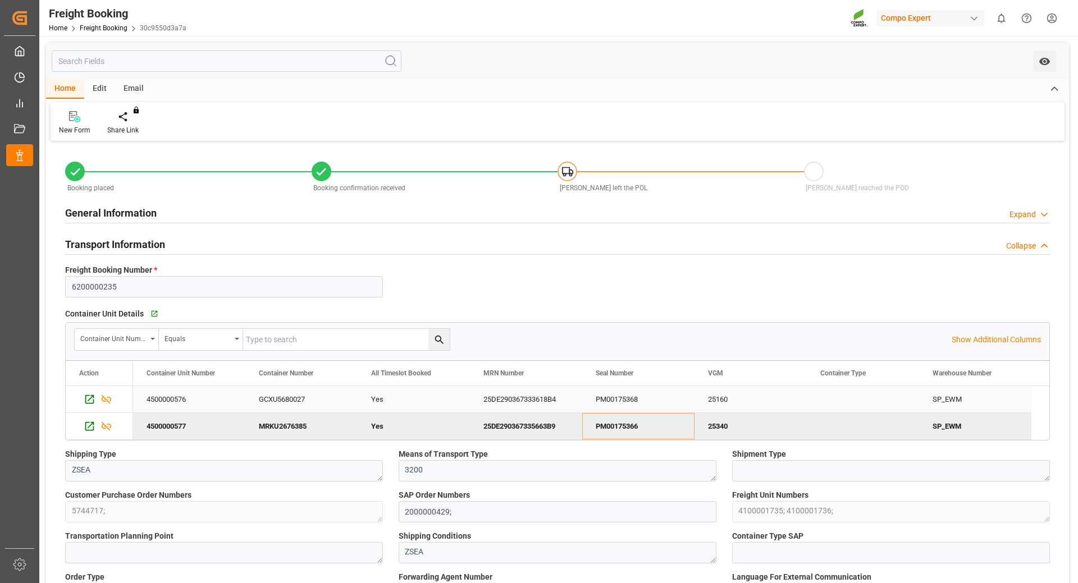
click at [494, 404] on div "25DE290367333618B4" at bounding box center [526, 399] width 112 height 26
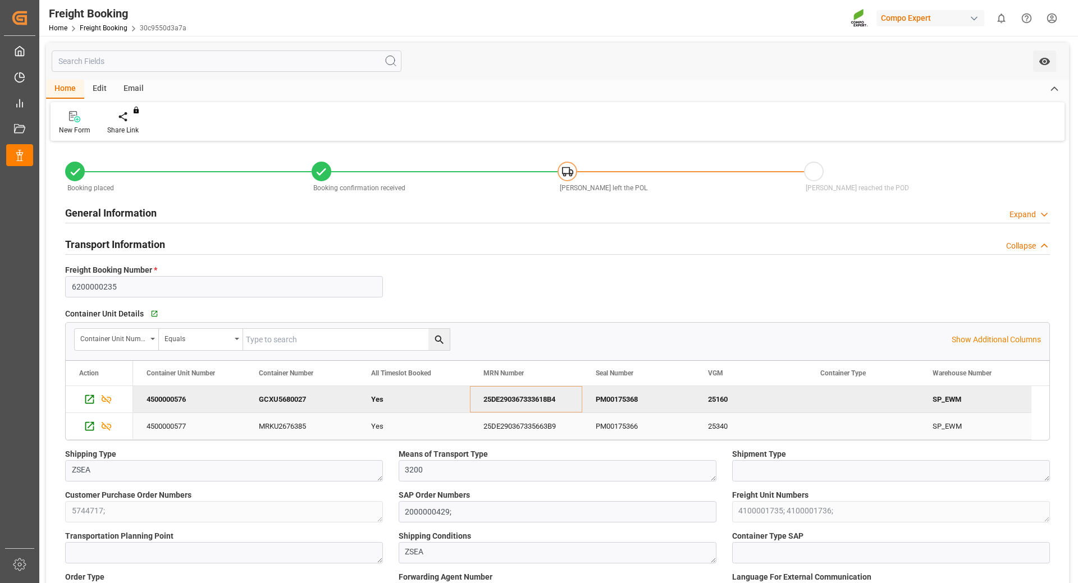
click at [524, 430] on div "25DE290367335663B9" at bounding box center [526, 426] width 112 height 26
